Goal: Information Seeking & Learning: Learn about a topic

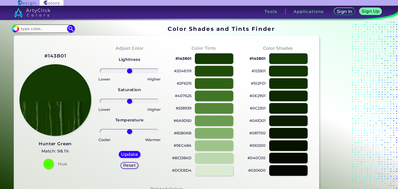
click at [294, 71] on div at bounding box center [288, 71] width 39 height 11
type input "#113001"
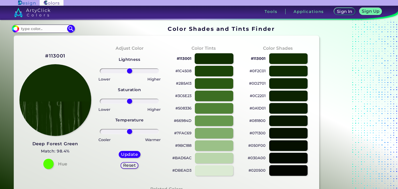
click at [221, 60] on div at bounding box center [214, 58] width 39 height 11
drag, startPoint x: 129, startPoint y: 70, endPoint x: 126, endPoint y: 69, distance: 2.9
click at [126, 69] on input "range" at bounding box center [129, 70] width 59 height 5
drag, startPoint x: 126, startPoint y: 69, endPoint x: 112, endPoint y: 71, distance: 14.9
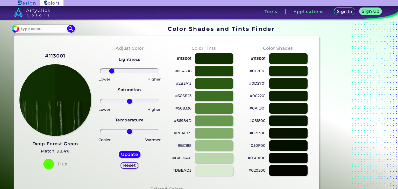
type input "-66"
click at [112, 71] on input "range" at bounding box center [129, 70] width 59 height 5
click at [274, 84] on div at bounding box center [288, 83] width 39 height 11
type input "#0d2701"
type input "0"
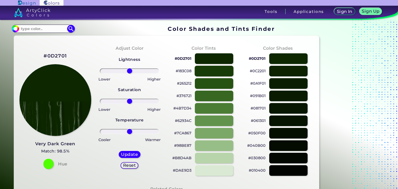
click at [210, 71] on div at bounding box center [214, 71] width 39 height 11
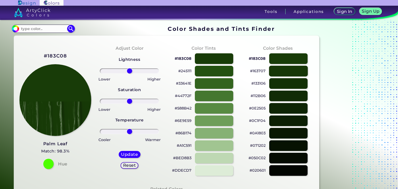
click at [280, 73] on div at bounding box center [288, 71] width 39 height 11
click at [287, 60] on div at bounding box center [288, 58] width 39 height 11
click at [285, 58] on div at bounding box center [288, 58] width 39 height 11
click at [284, 70] on div at bounding box center [288, 71] width 39 height 11
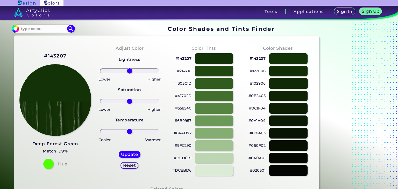
click at [286, 86] on div at bounding box center [288, 83] width 39 height 11
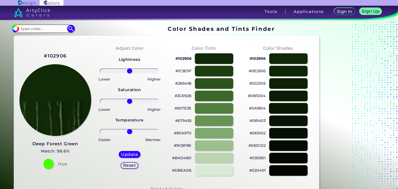
click at [289, 106] on div at bounding box center [288, 108] width 39 height 11
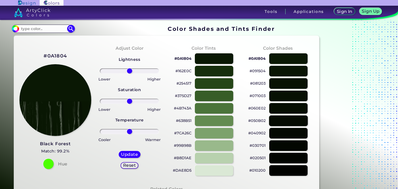
click at [283, 123] on div at bounding box center [288, 121] width 39 height 11
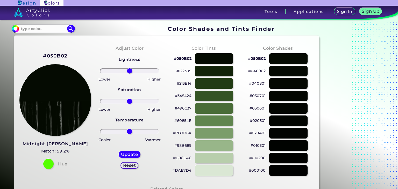
click at [282, 141] on div at bounding box center [288, 146] width 39 height 11
type input "#010301"
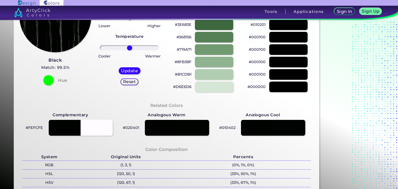
scroll to position [94, 0]
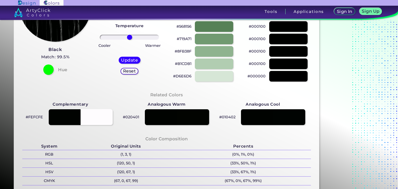
click at [129, 70] on h5 "Reset" at bounding box center [130, 71] width 12 height 4
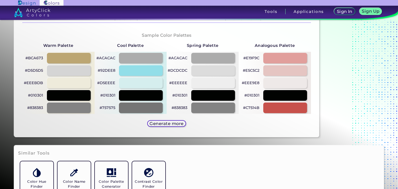
scroll to position [257, 0]
